Goal: Information Seeking & Learning: Stay updated

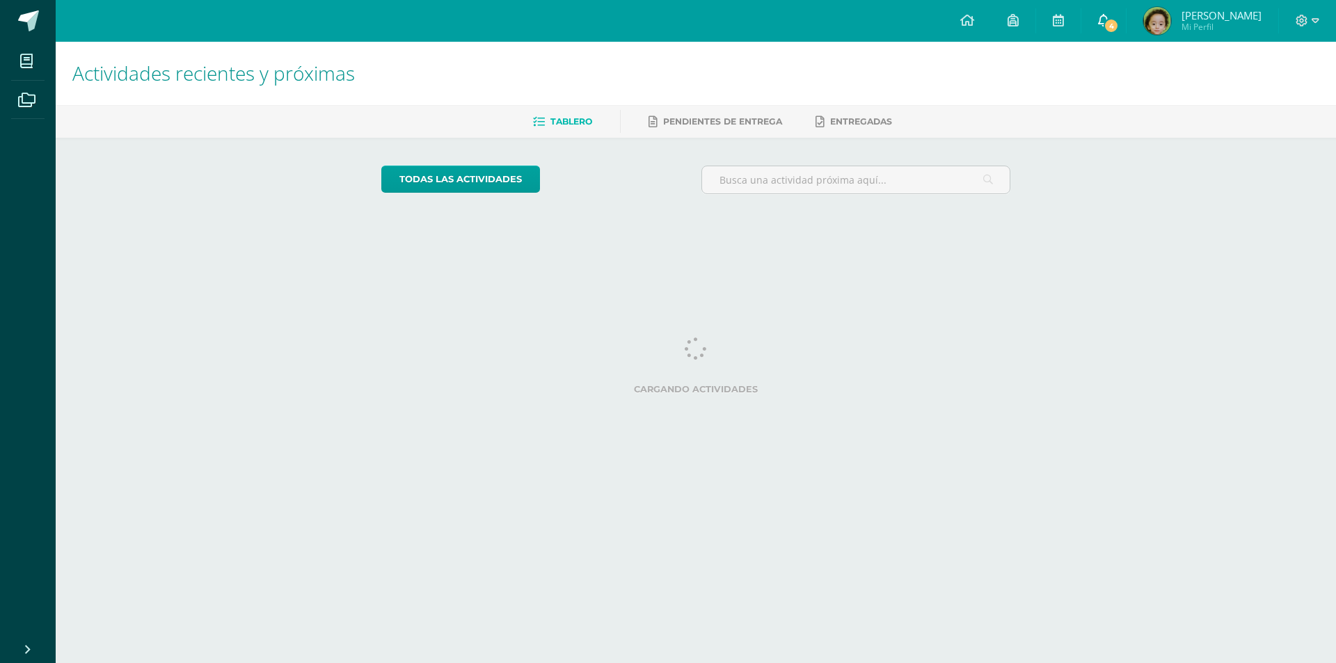
click at [1116, 28] on span "4" at bounding box center [1111, 25] width 15 height 15
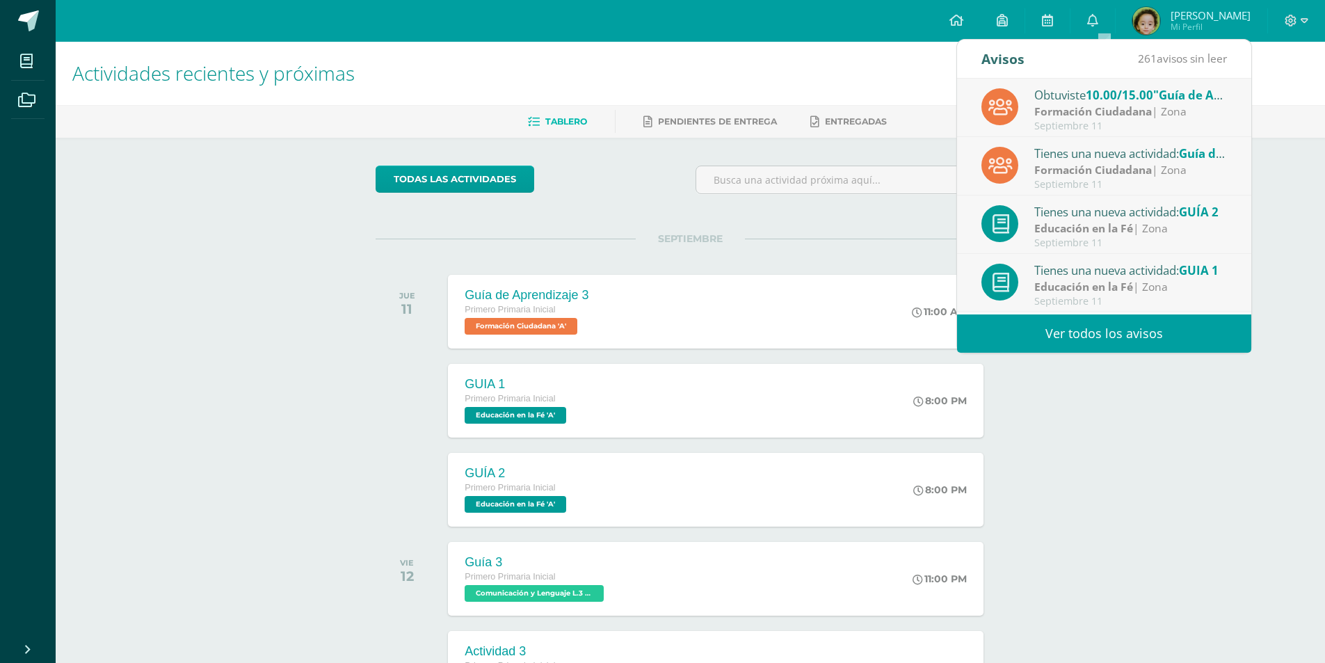
click at [1143, 109] on strong "Formación Ciudadana" at bounding box center [1094, 111] width 118 height 15
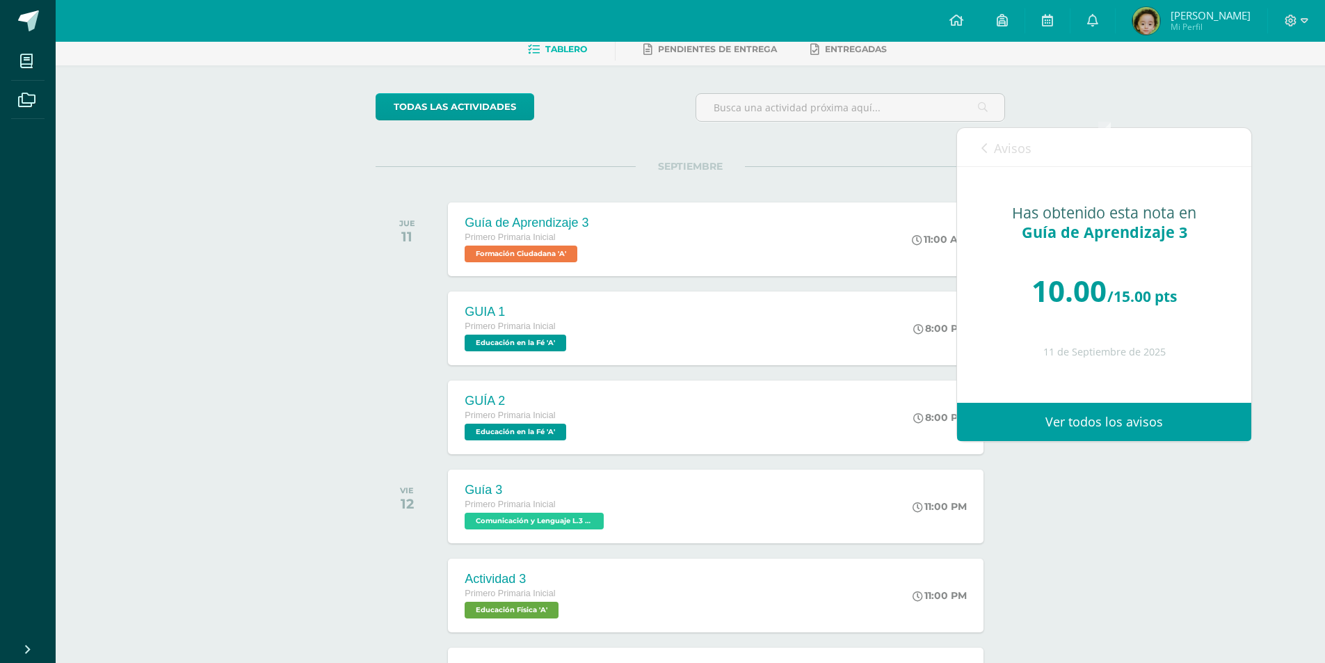
scroll to position [70, 0]
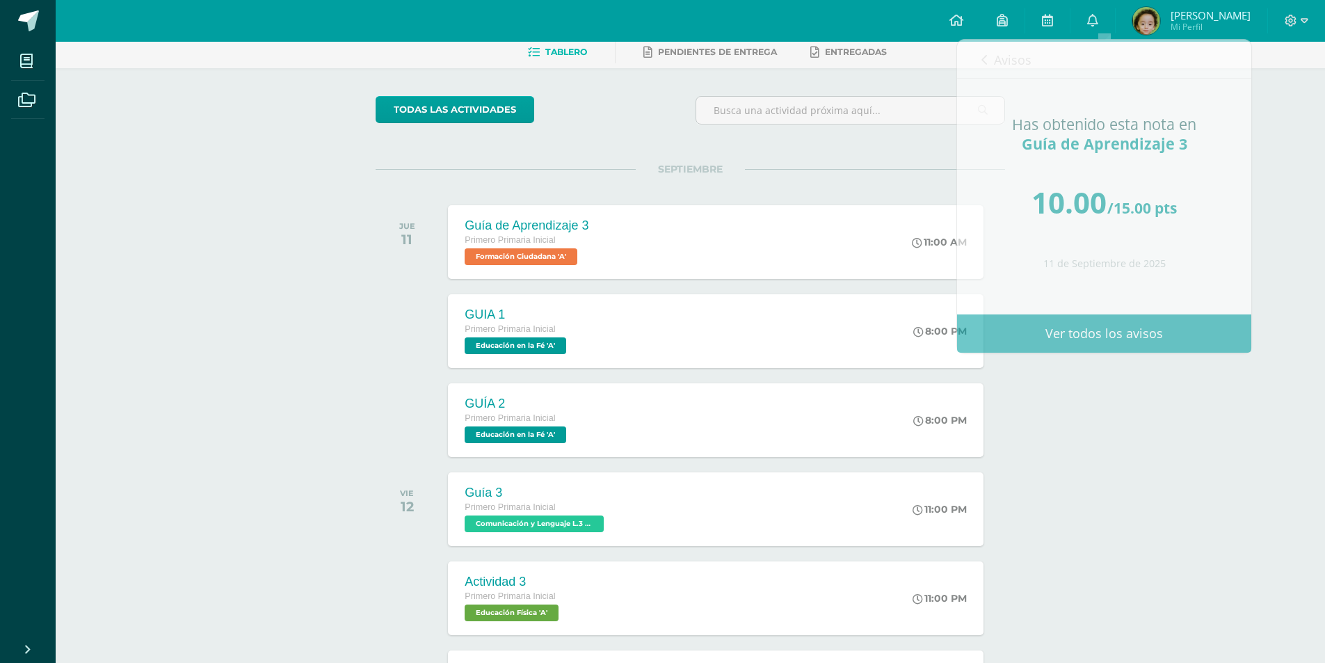
click at [1284, 189] on div "Actividades recientes y próximas Tablero Pendientes de entrega Entregadas todas…" at bounding box center [691, 392] width 1270 height 840
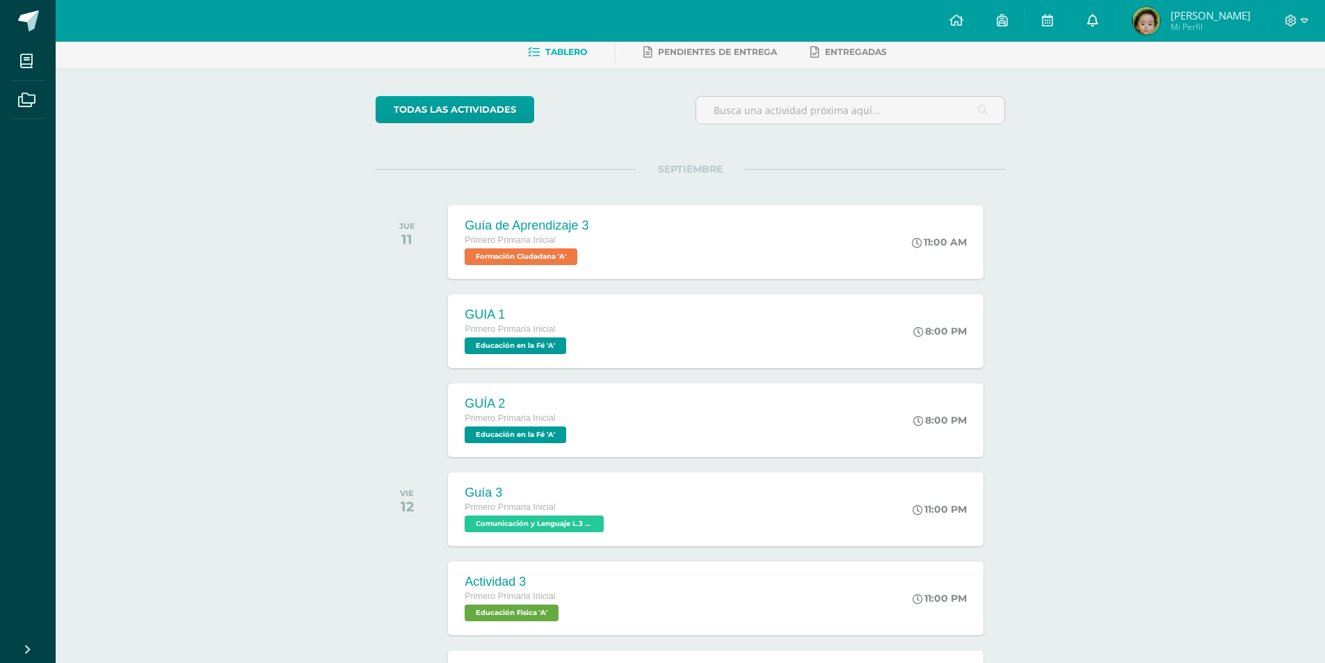
click at [1099, 17] on icon at bounding box center [1093, 20] width 11 height 13
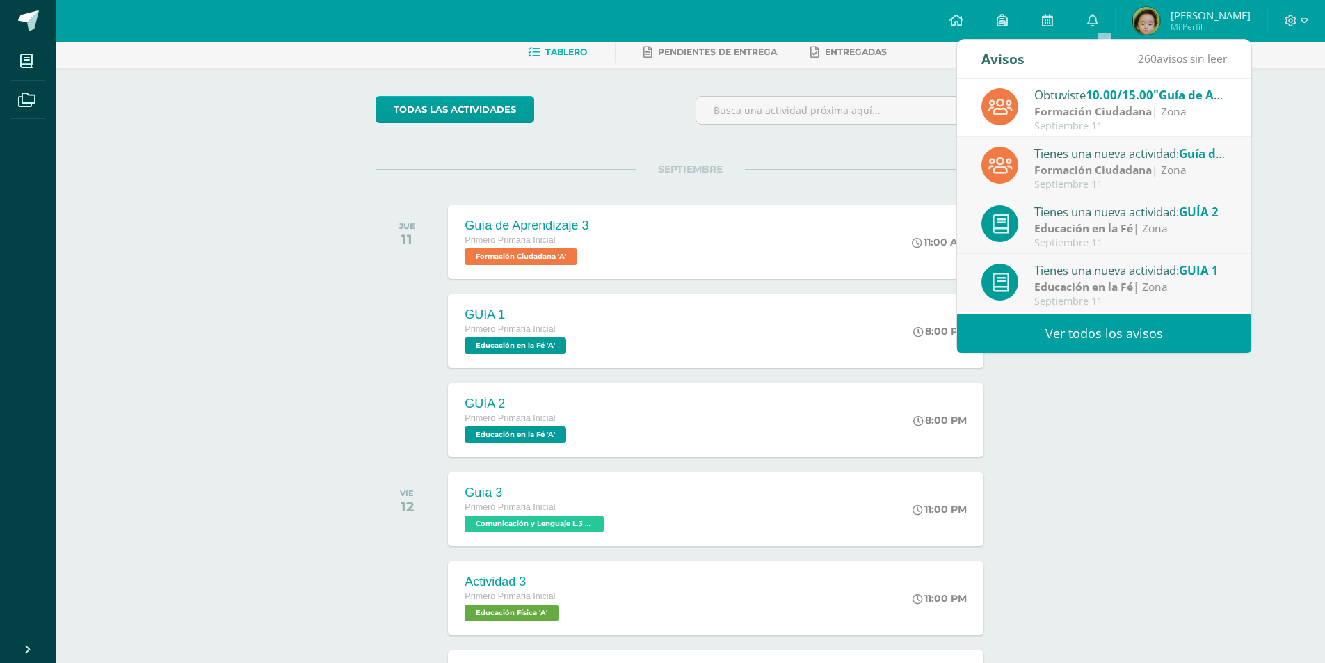
click at [1120, 181] on div "Septiembre 11" at bounding box center [1131, 185] width 193 height 12
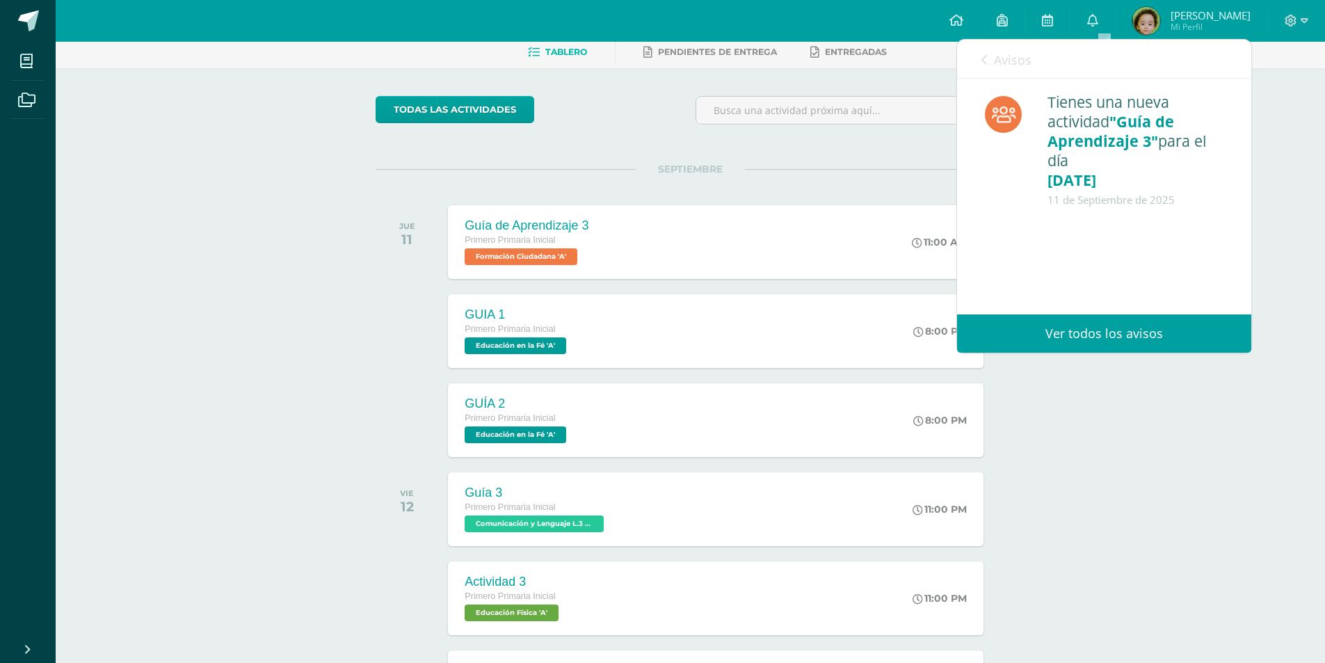
click at [1295, 125] on div "Actividades recientes y próximas Tablero Pendientes de entrega Entregadas todas…" at bounding box center [691, 659] width 1270 height 1374
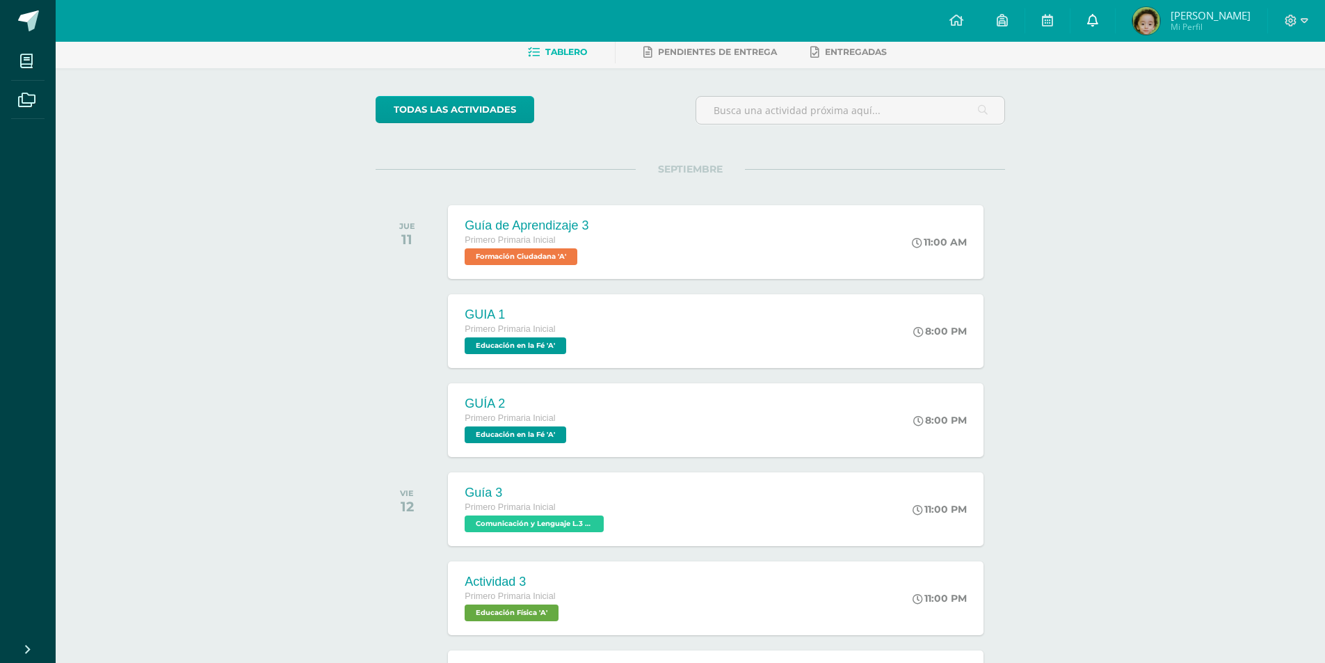
click at [1099, 19] on icon at bounding box center [1093, 20] width 11 height 13
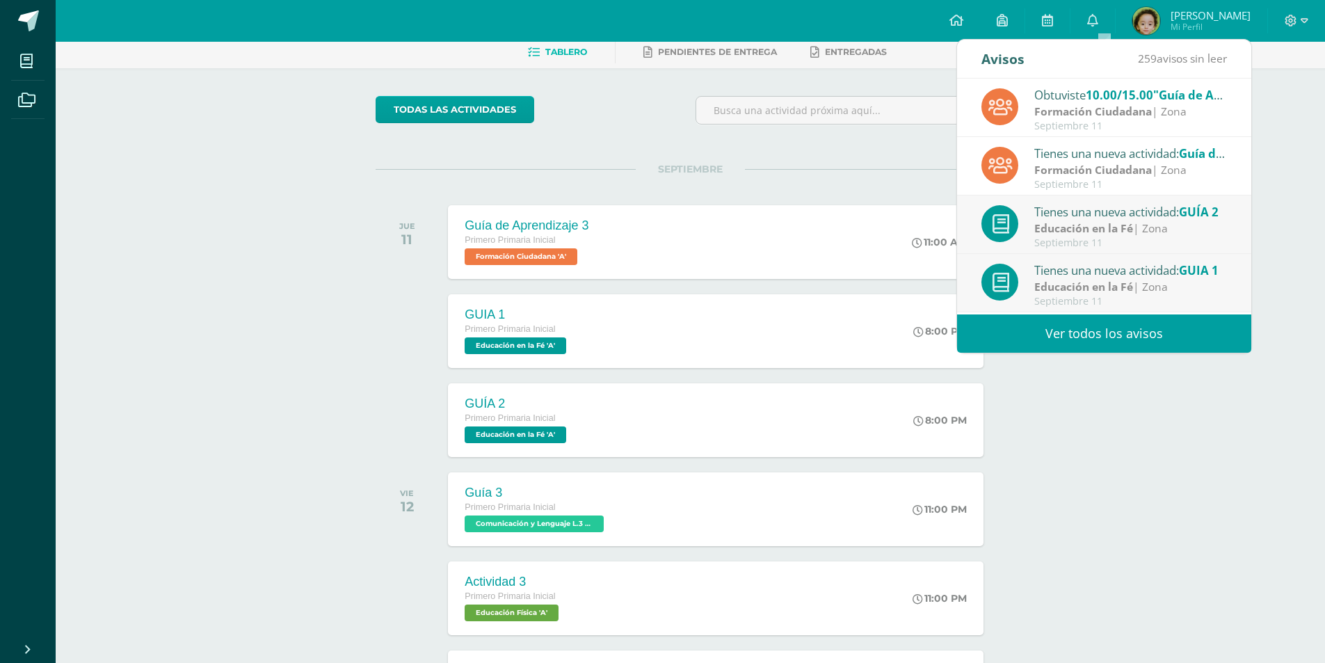
click at [1153, 228] on div "Educación en la Fé | Zona" at bounding box center [1131, 229] width 193 height 16
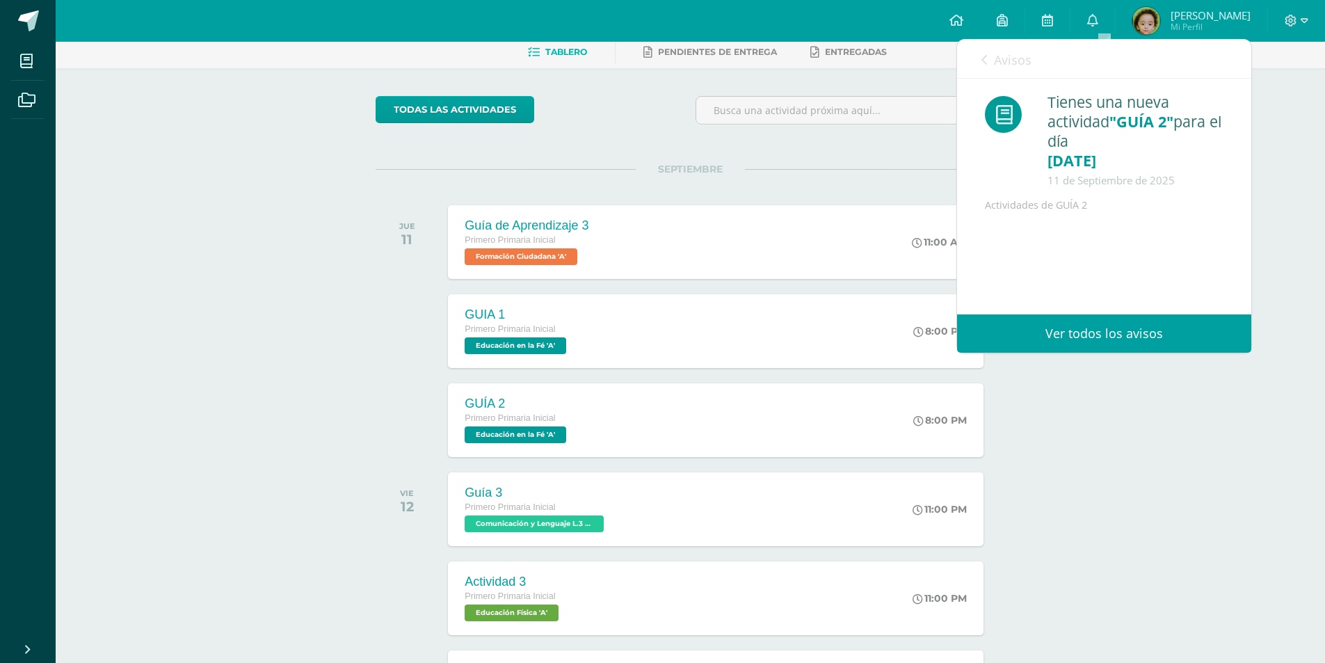
click at [1278, 178] on div "Actividades recientes y próximas Tablero Pendientes de entrega Entregadas todas…" at bounding box center [691, 659] width 1270 height 1374
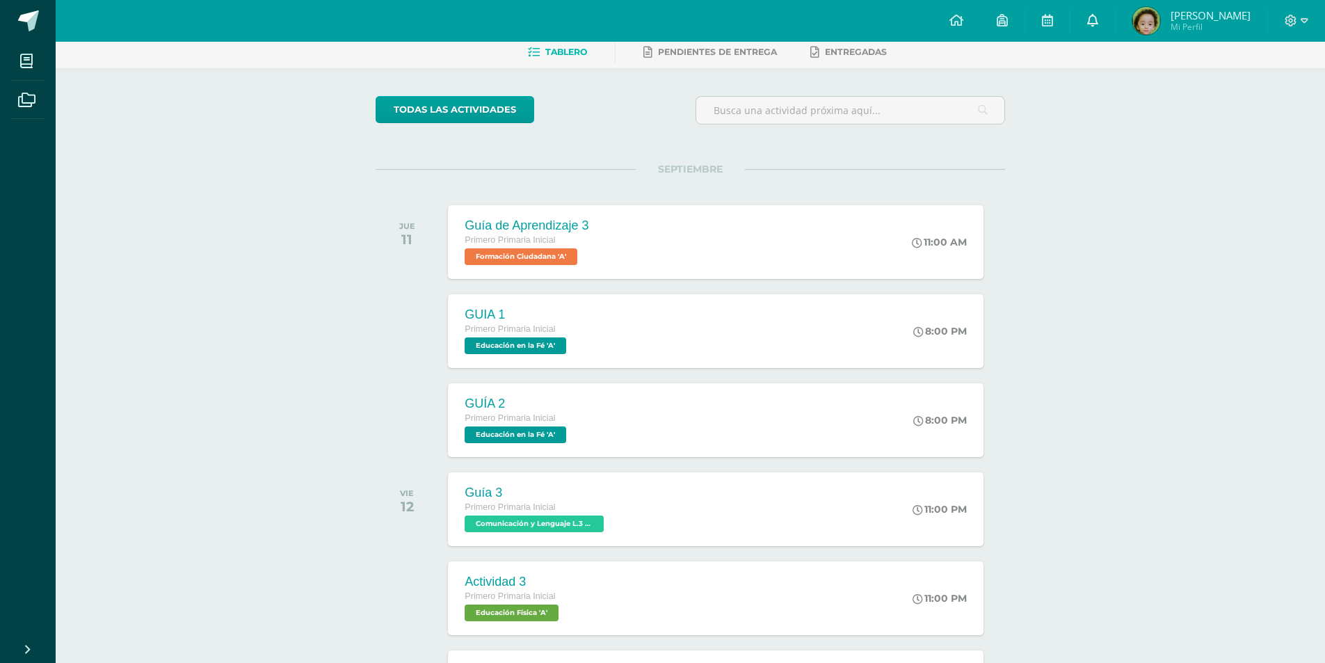
click at [1099, 24] on icon at bounding box center [1093, 20] width 11 height 13
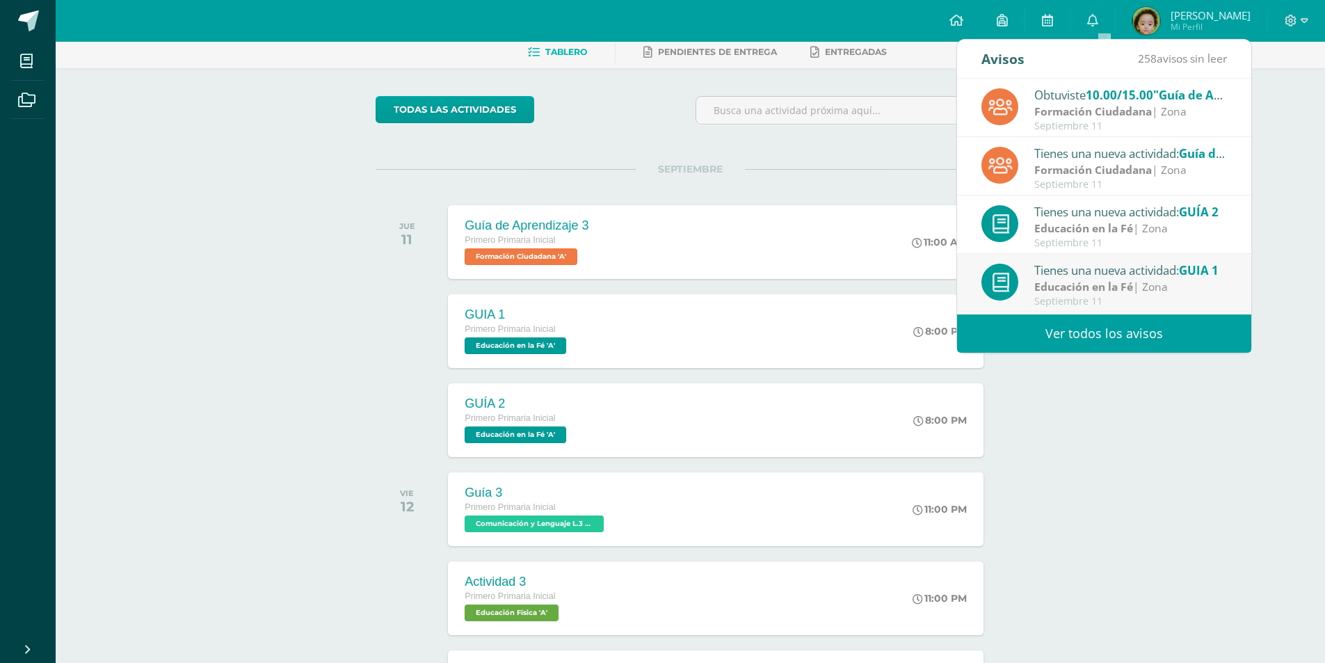
click at [1155, 266] on div "Tienes una nueva actividad: GUIA 1" at bounding box center [1131, 270] width 193 height 18
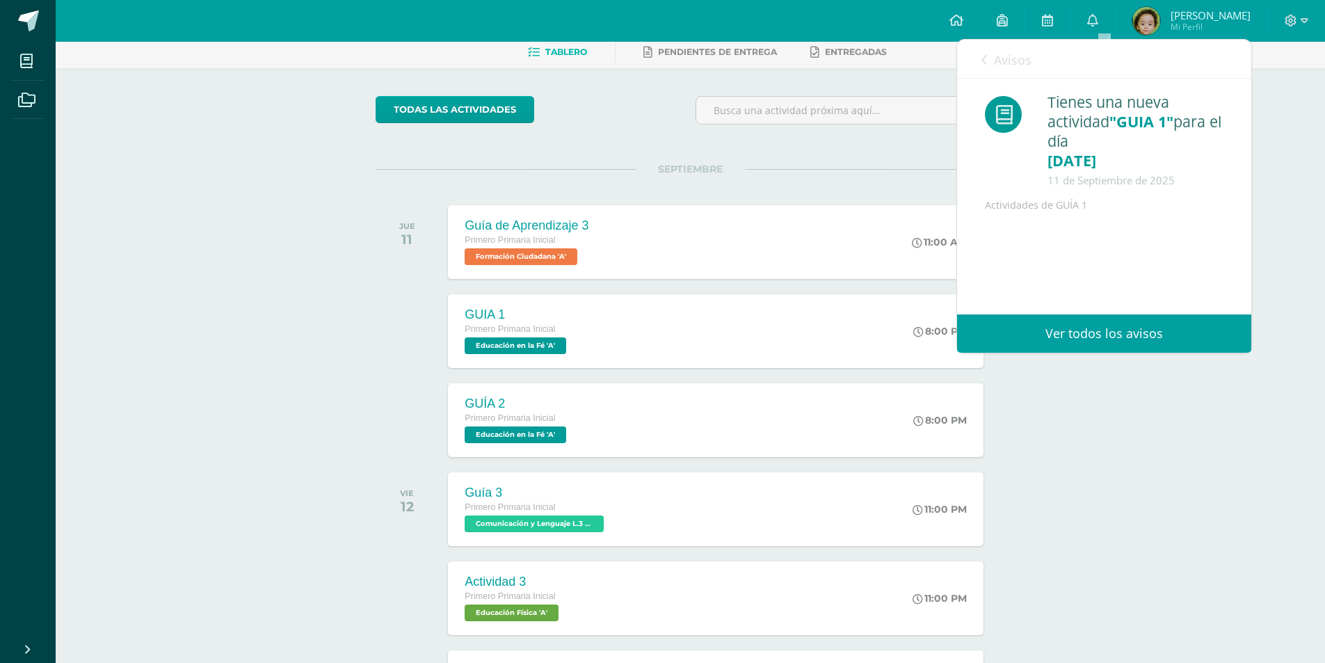
click at [1291, 210] on div "Actividades recientes y próximas Tablero Pendientes de entrega Entregadas todas…" at bounding box center [691, 659] width 1270 height 1374
